Goal: Information Seeking & Learning: Learn about a topic

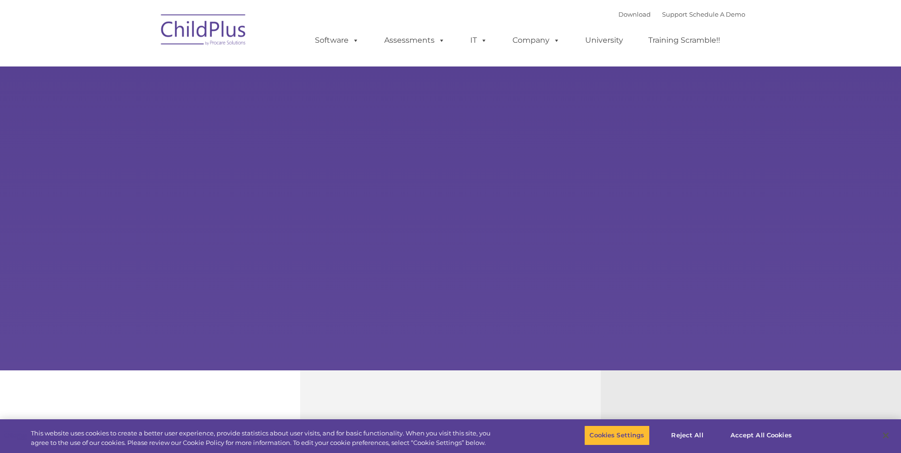
select select "MEDIUM"
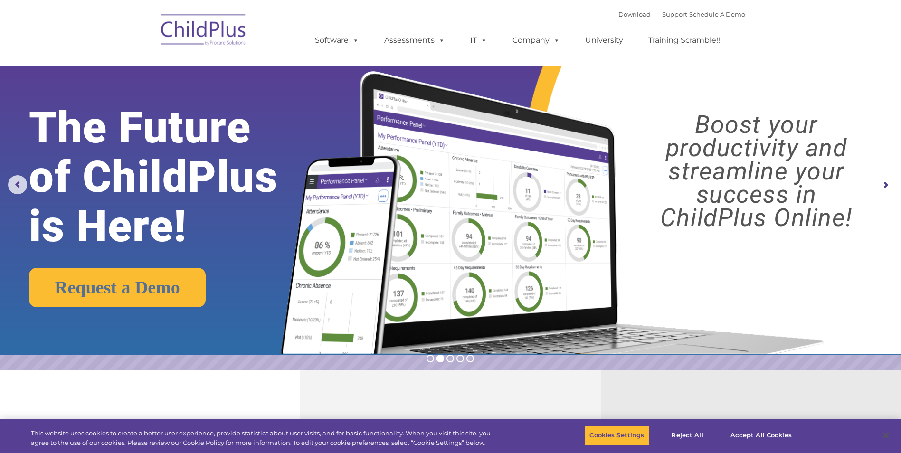
click at [210, 33] on img at bounding box center [203, 32] width 95 height 48
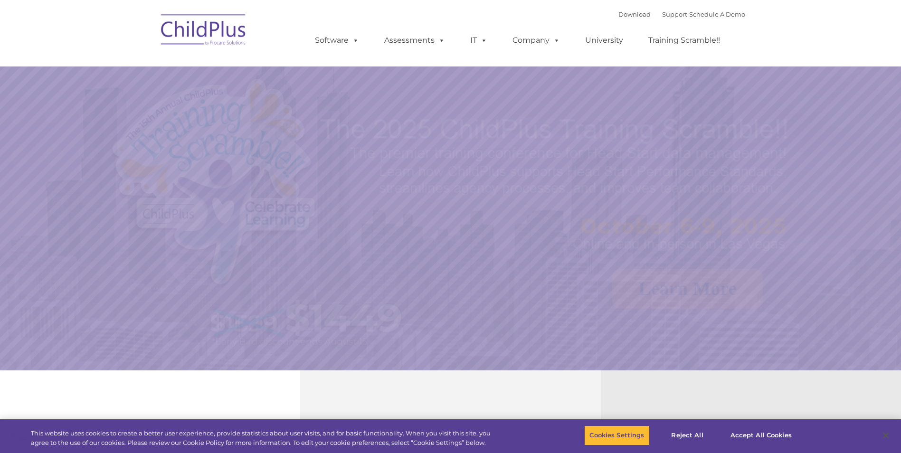
select select "MEDIUM"
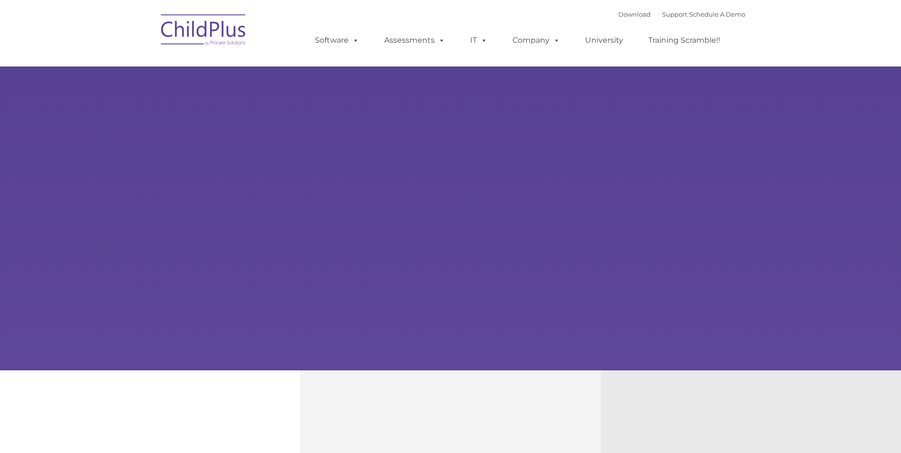
type input ""
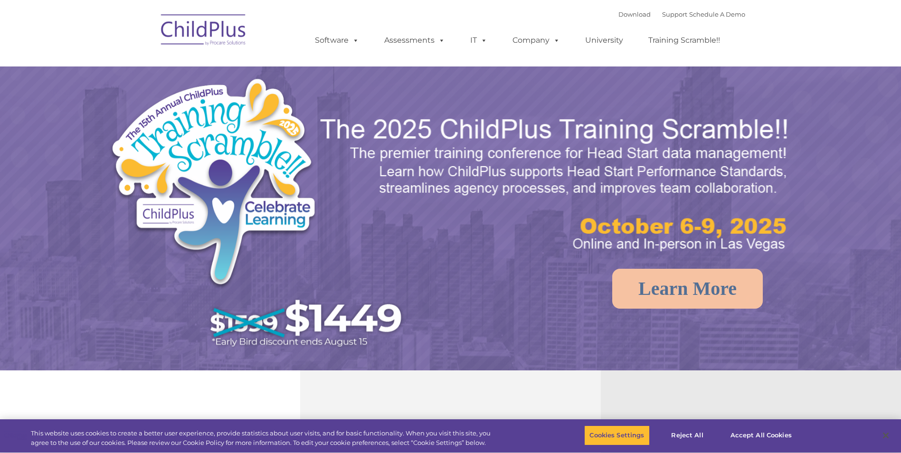
select select "MEDIUM"
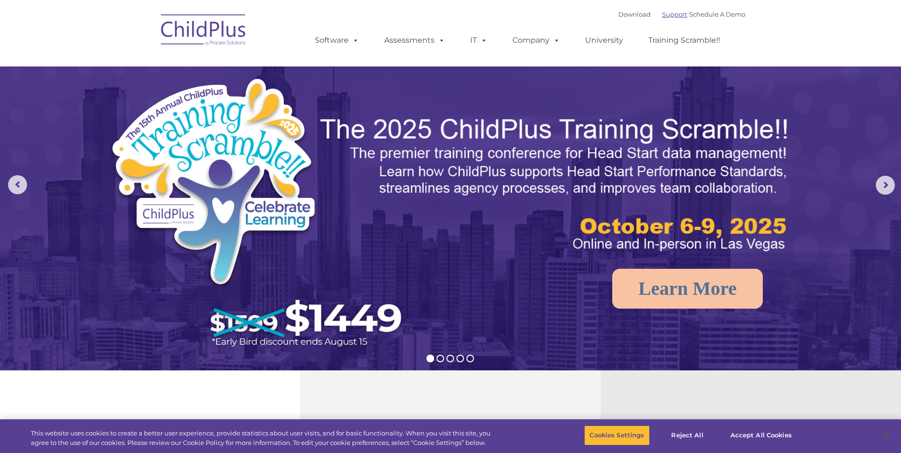
click at [662, 14] on link "Support" at bounding box center [674, 14] width 25 height 8
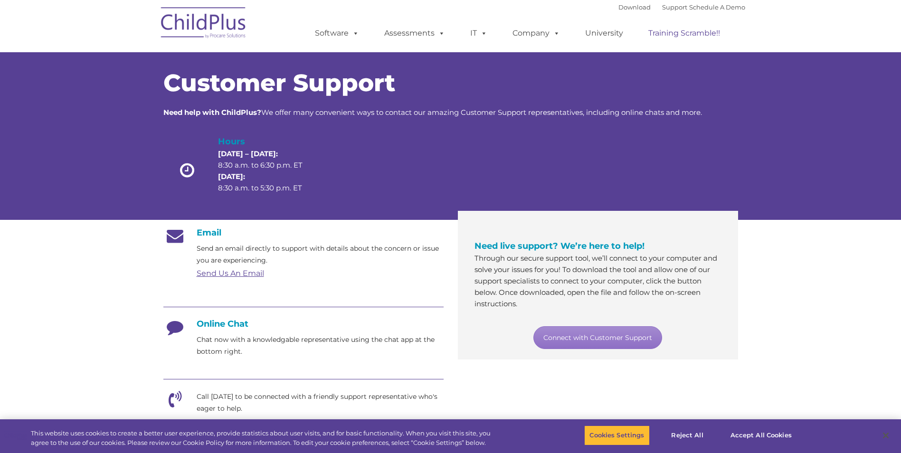
click at [698, 33] on link "Training Scramble!!" at bounding box center [684, 33] width 91 height 19
click at [205, 27] on img at bounding box center [203, 24] width 95 height 48
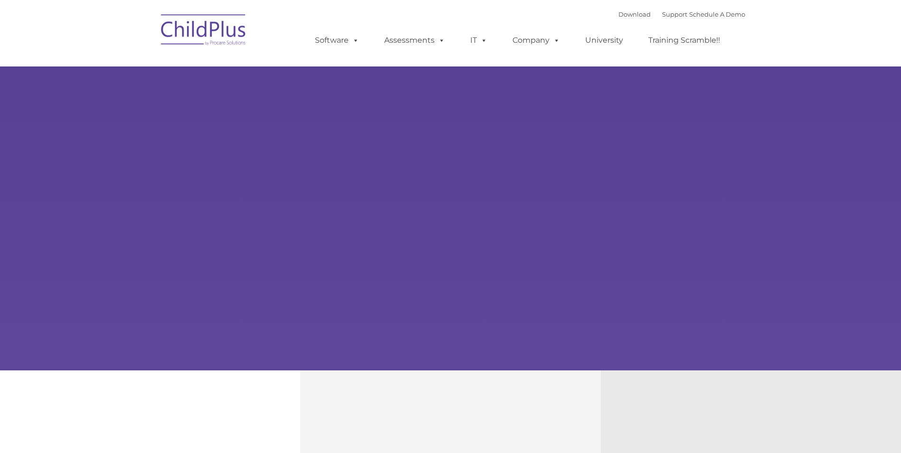
type input ""
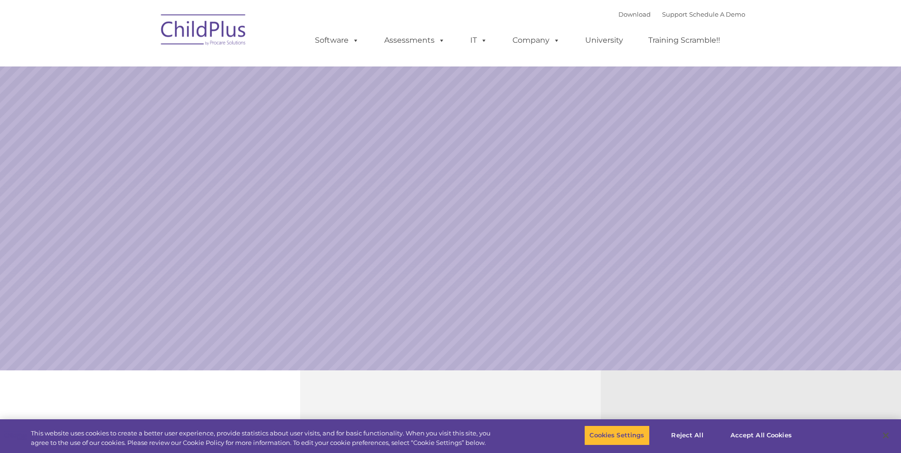
select select "MEDIUM"
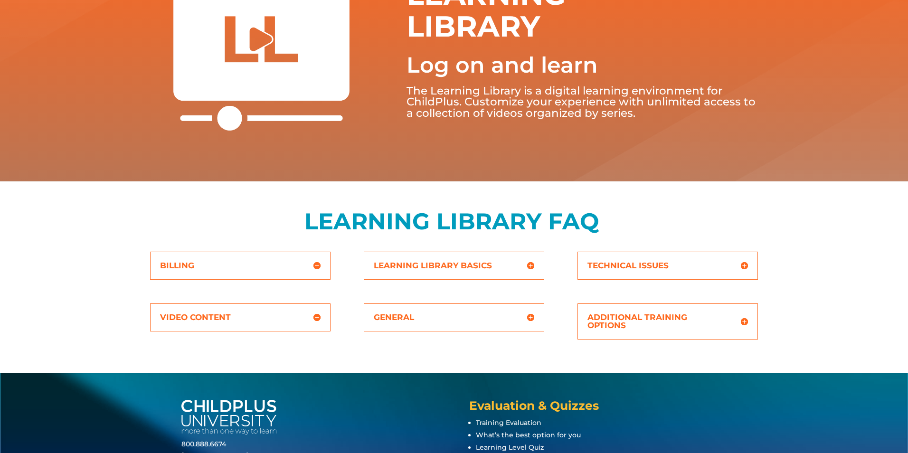
scroll to position [251, 0]
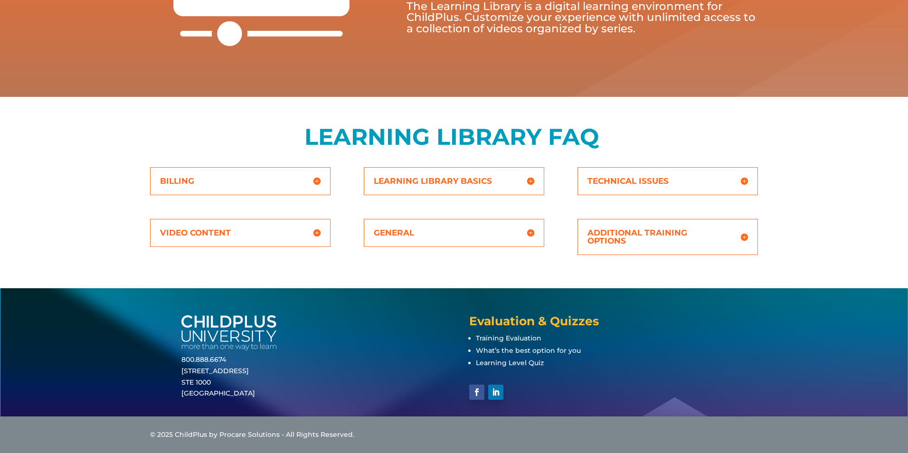
click at [487, 175] on div "LEARNING LIBRARY FAQ" at bounding box center [454, 149] width 608 height 56
click at [530, 180] on h5 "Learning Library Basics" at bounding box center [454, 181] width 161 height 8
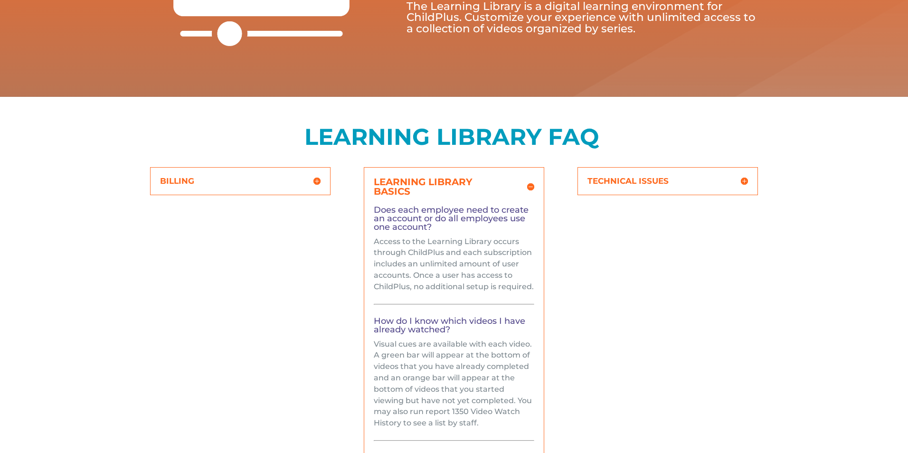
click at [530, 184] on h5 "Learning Library Basics" at bounding box center [454, 186] width 161 height 19
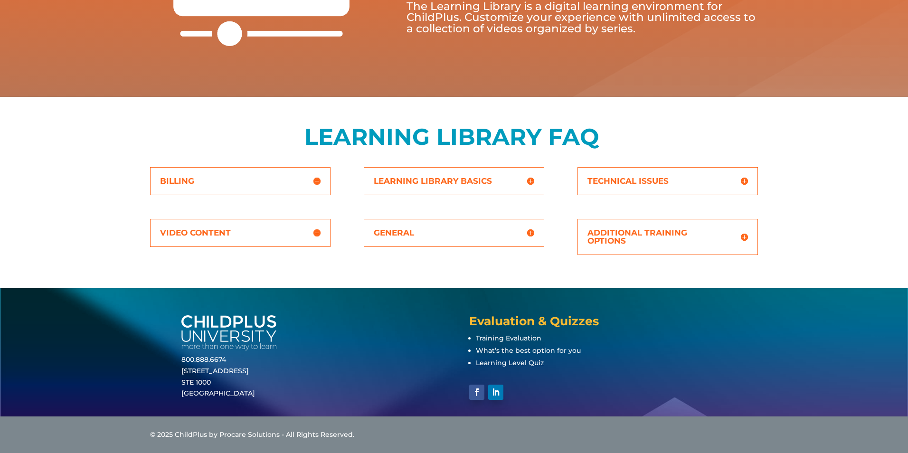
click at [319, 231] on h5 "VIDEO CONTENT" at bounding box center [240, 233] width 161 height 8
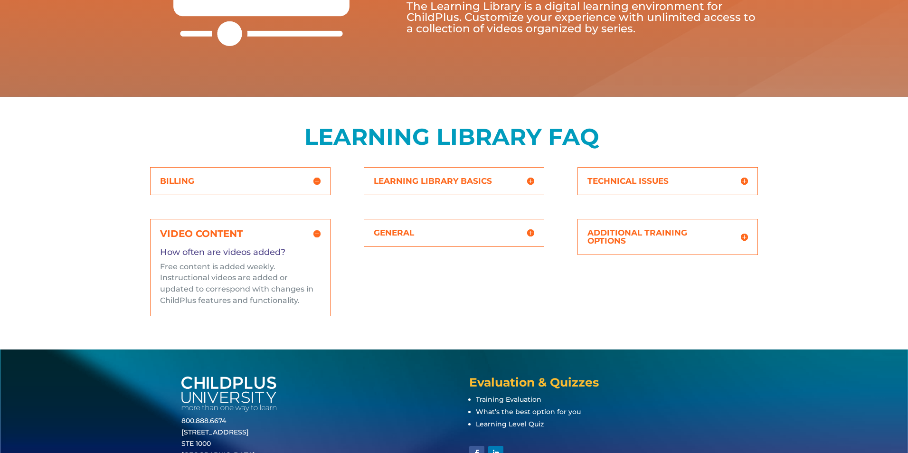
click at [319, 231] on h5 "VIDEO CONTENT" at bounding box center [240, 234] width 161 height 10
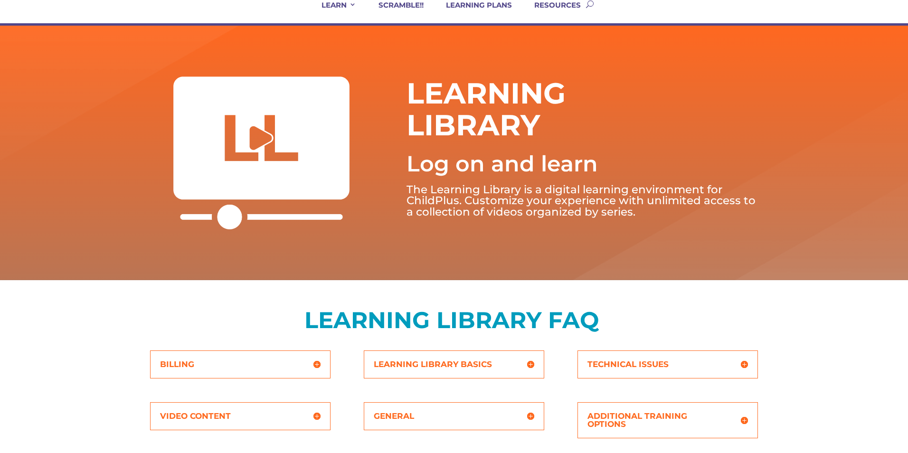
scroll to position [0, 0]
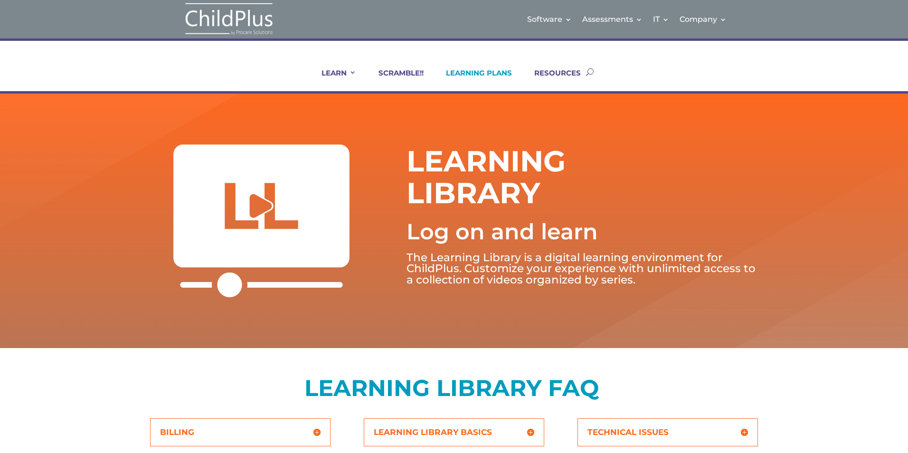
click at [497, 72] on link "LEARNING PLANS" at bounding box center [473, 79] width 78 height 23
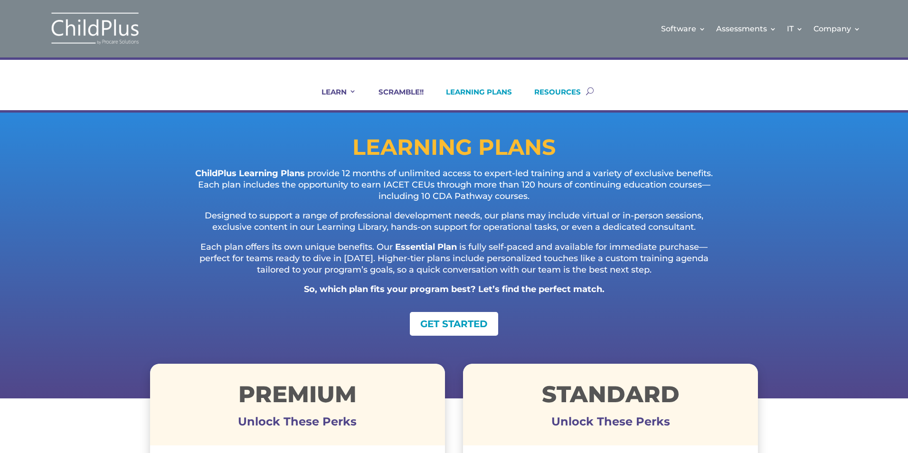
click at [559, 93] on link "RESOURCES" at bounding box center [552, 98] width 58 height 23
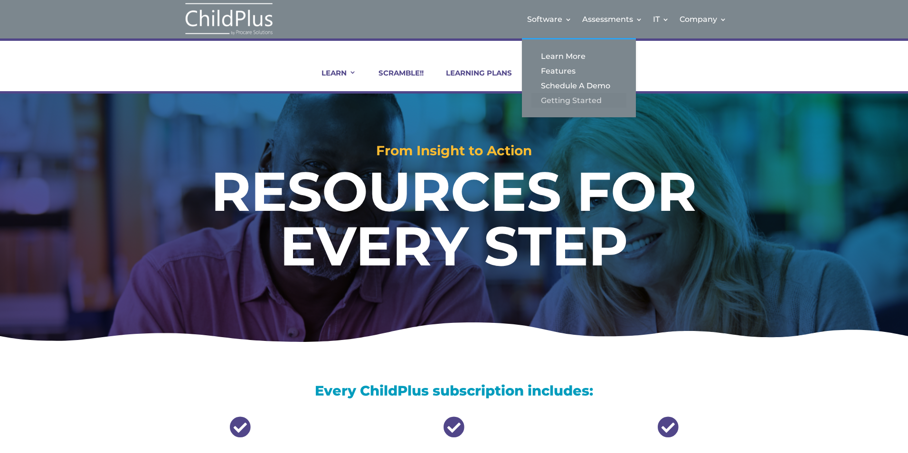
click at [572, 96] on link "Getting Started" at bounding box center [579, 100] width 95 height 15
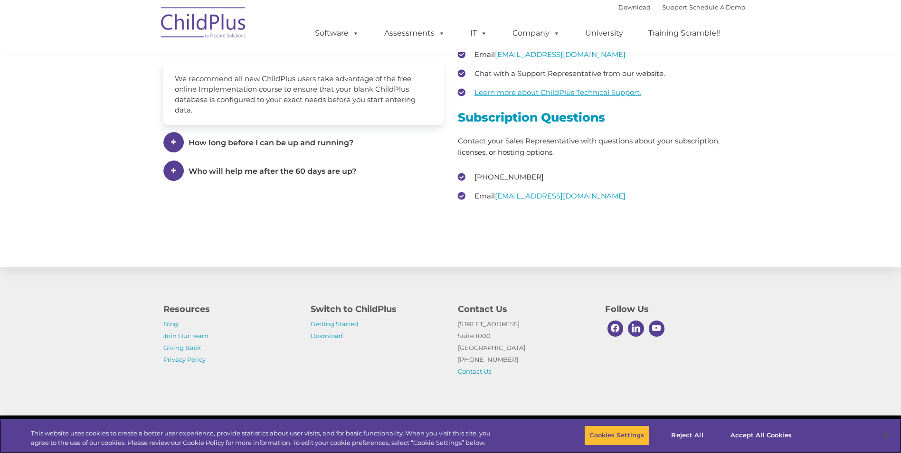
scroll to position [1379, 0]
